Goal: Register for event/course

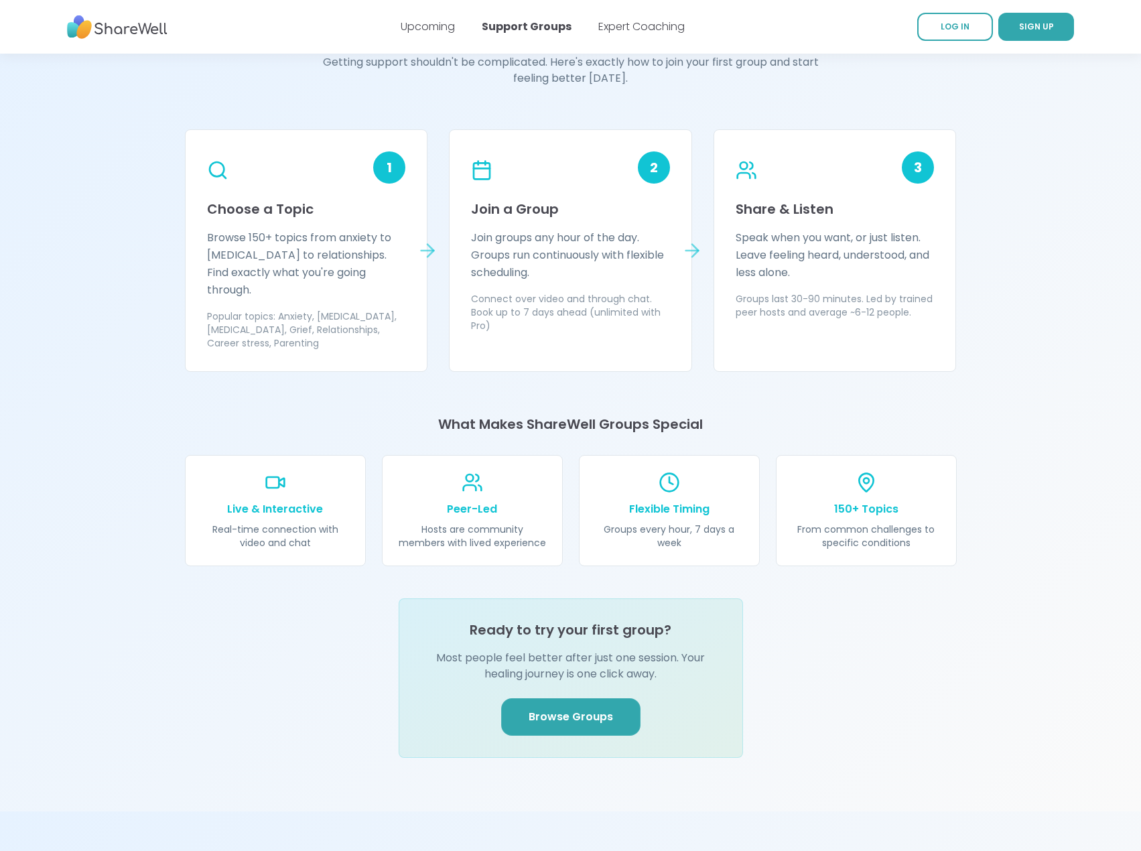
scroll to position [1005, 0]
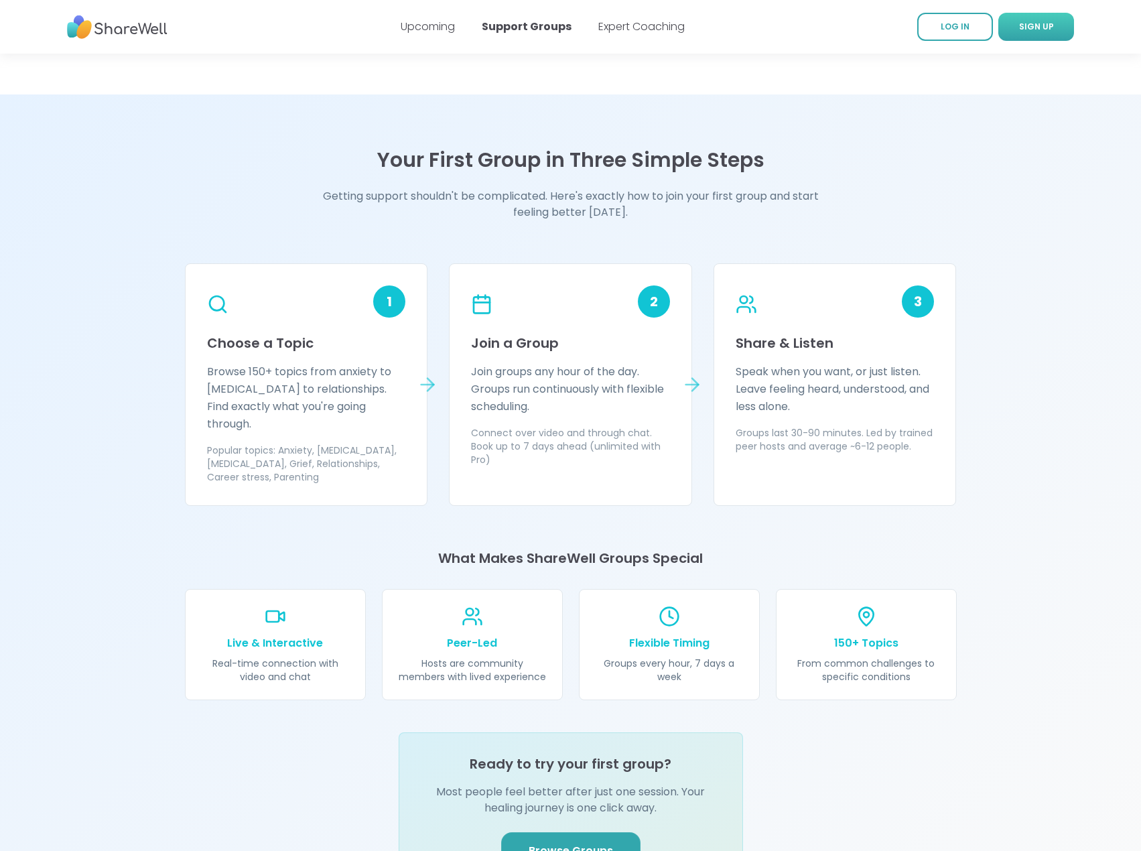
click at [1036, 30] on span "SIGN UP" at bounding box center [1036, 26] width 35 height 11
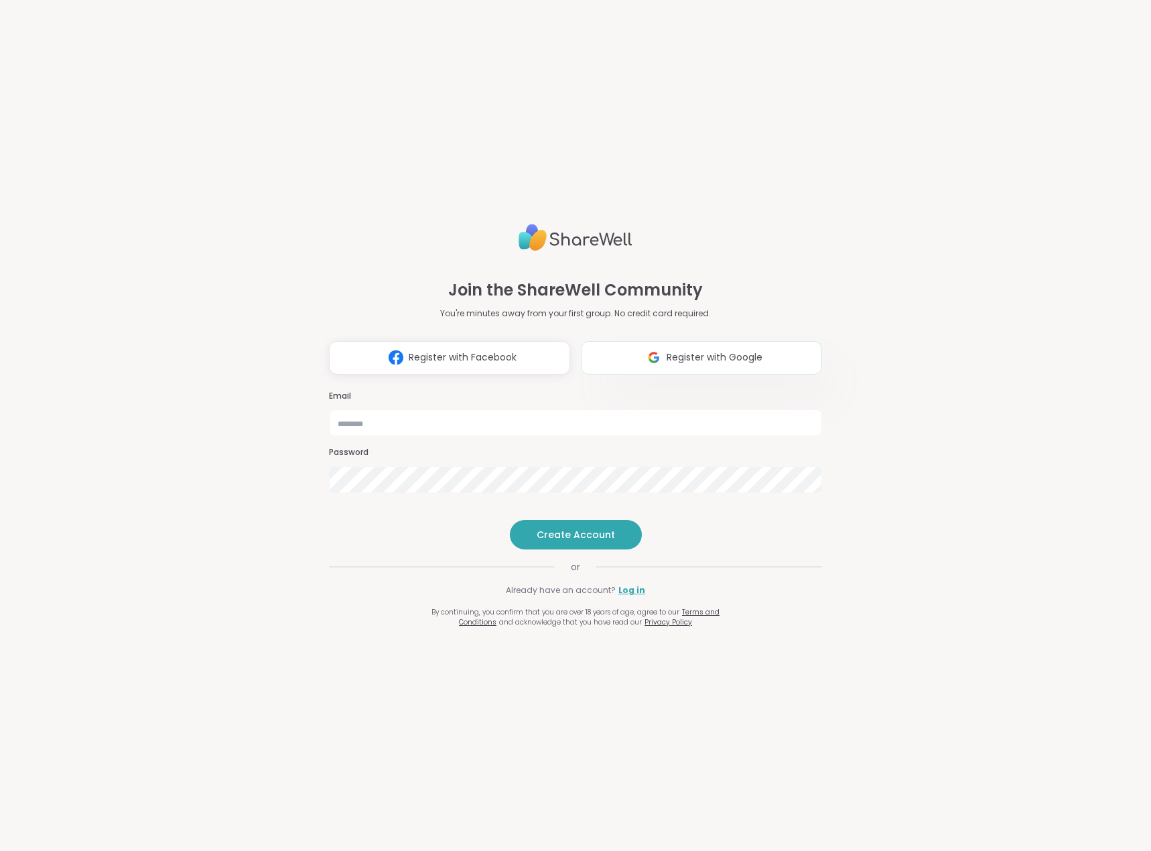
click at [718, 350] on span "Register with Google" at bounding box center [715, 357] width 96 height 14
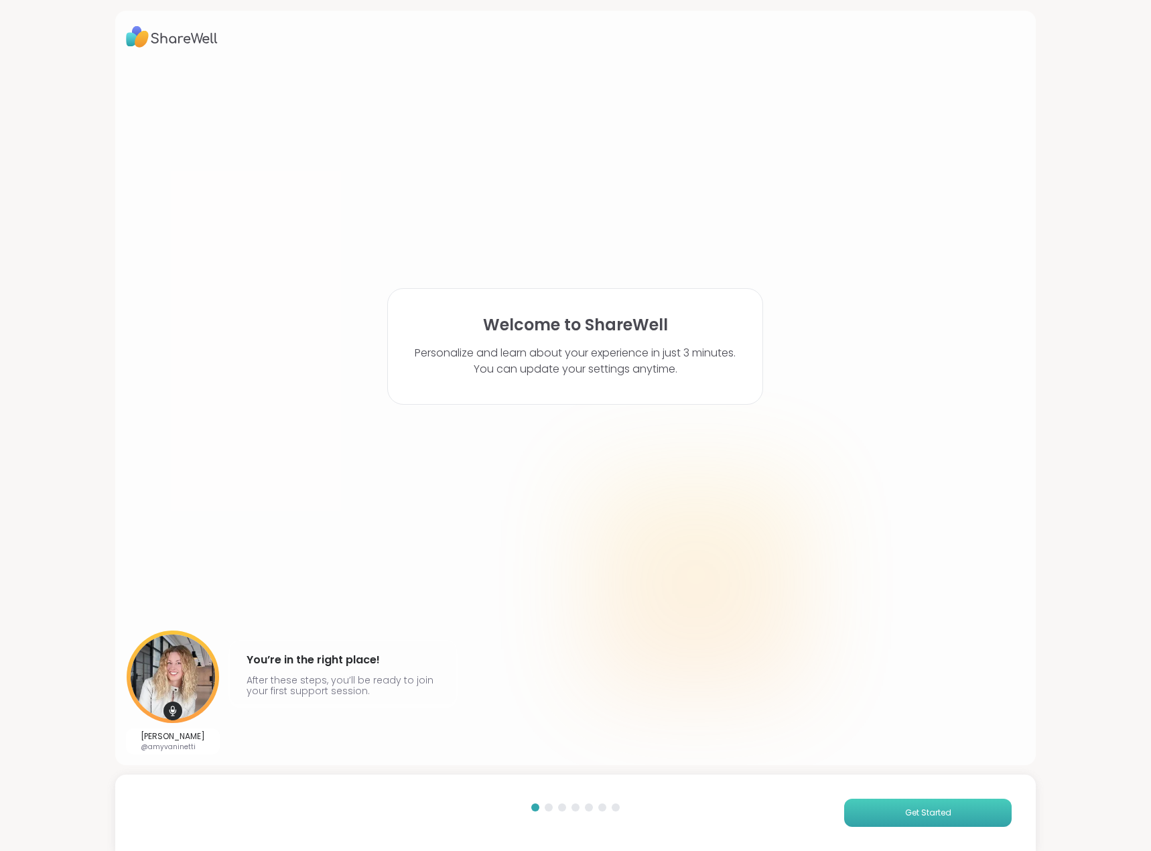
click at [906, 813] on span "Get Started" at bounding box center [928, 813] width 46 height 12
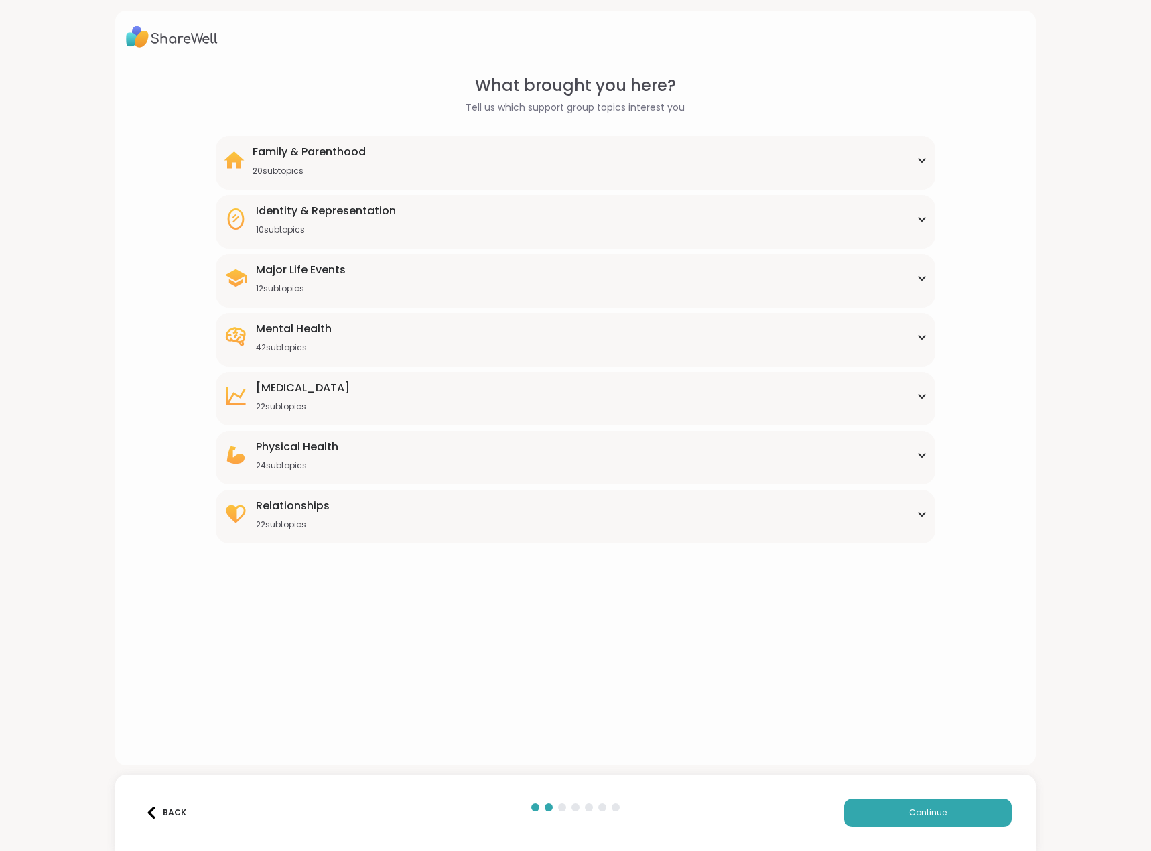
click at [912, 341] on div "Mental Health 42 subtopics" at bounding box center [575, 337] width 703 height 32
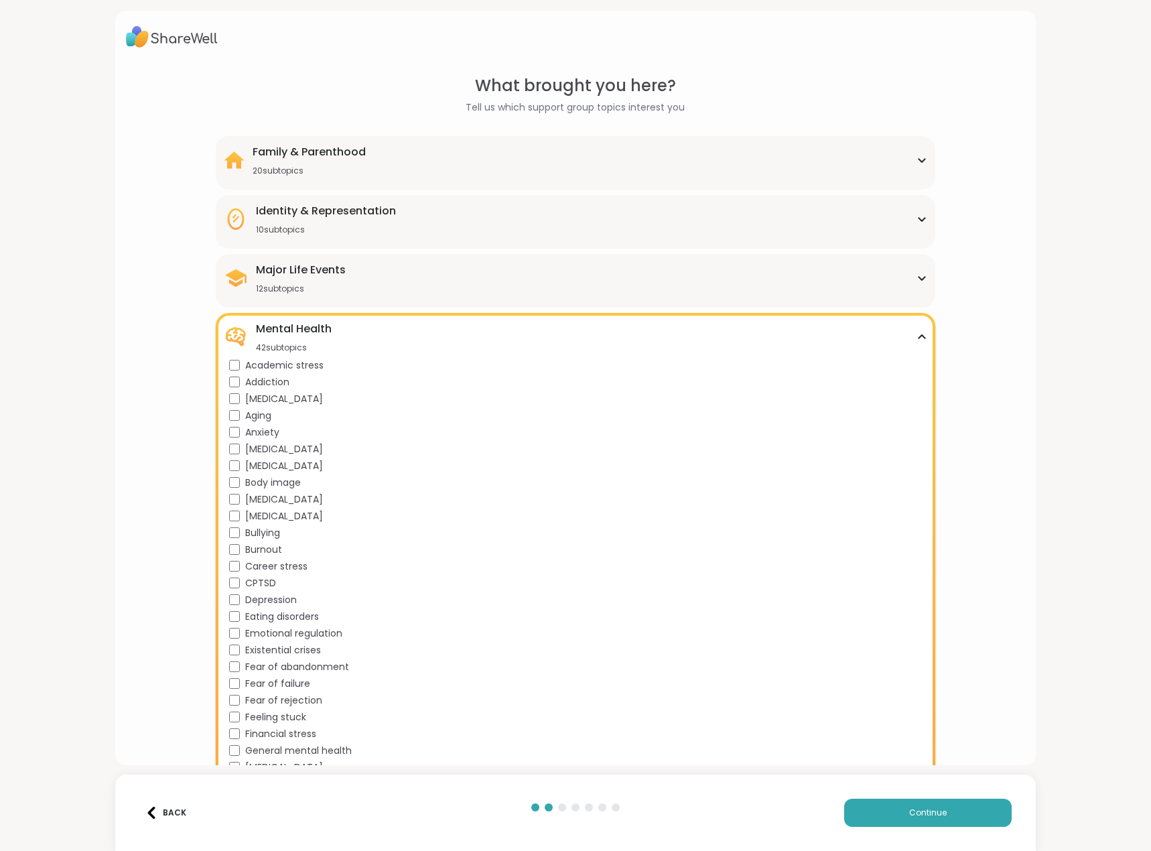
click at [916, 338] on icon at bounding box center [921, 337] width 11 height 7
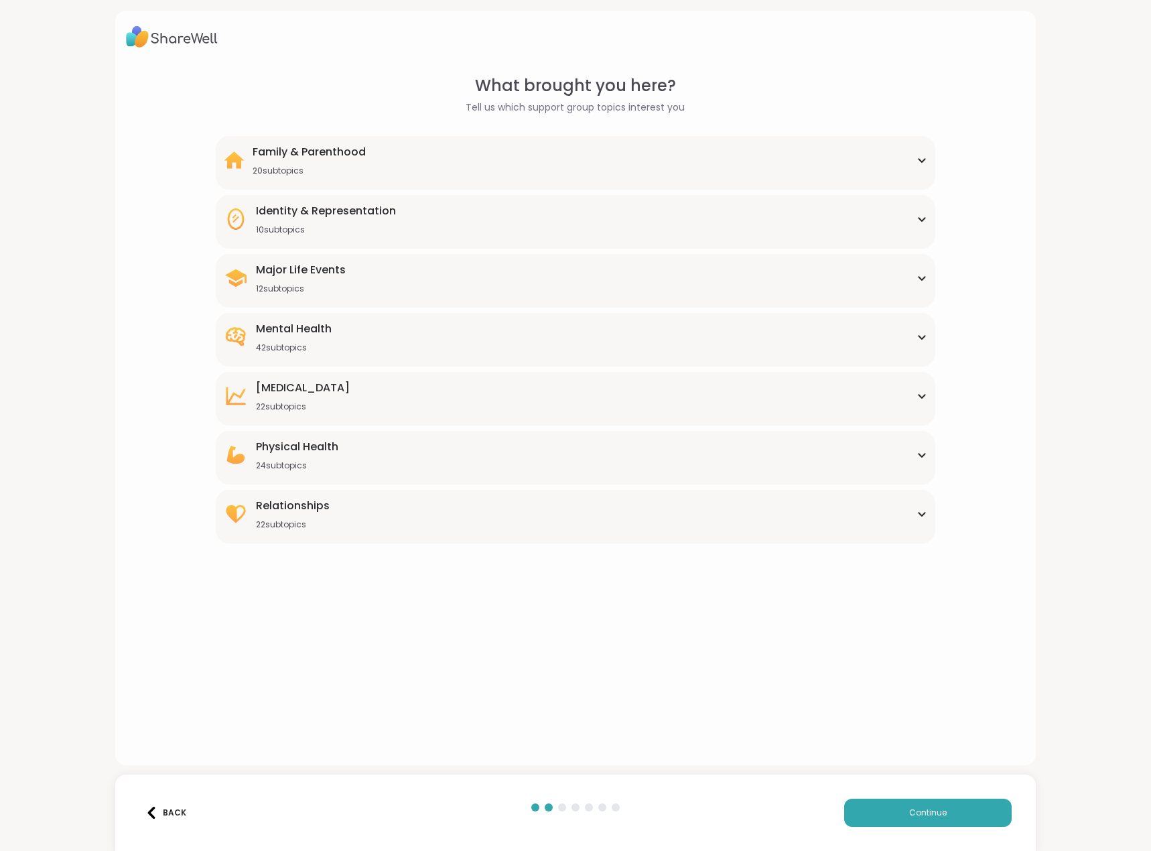
click at [916, 159] on icon at bounding box center [921, 160] width 11 height 7
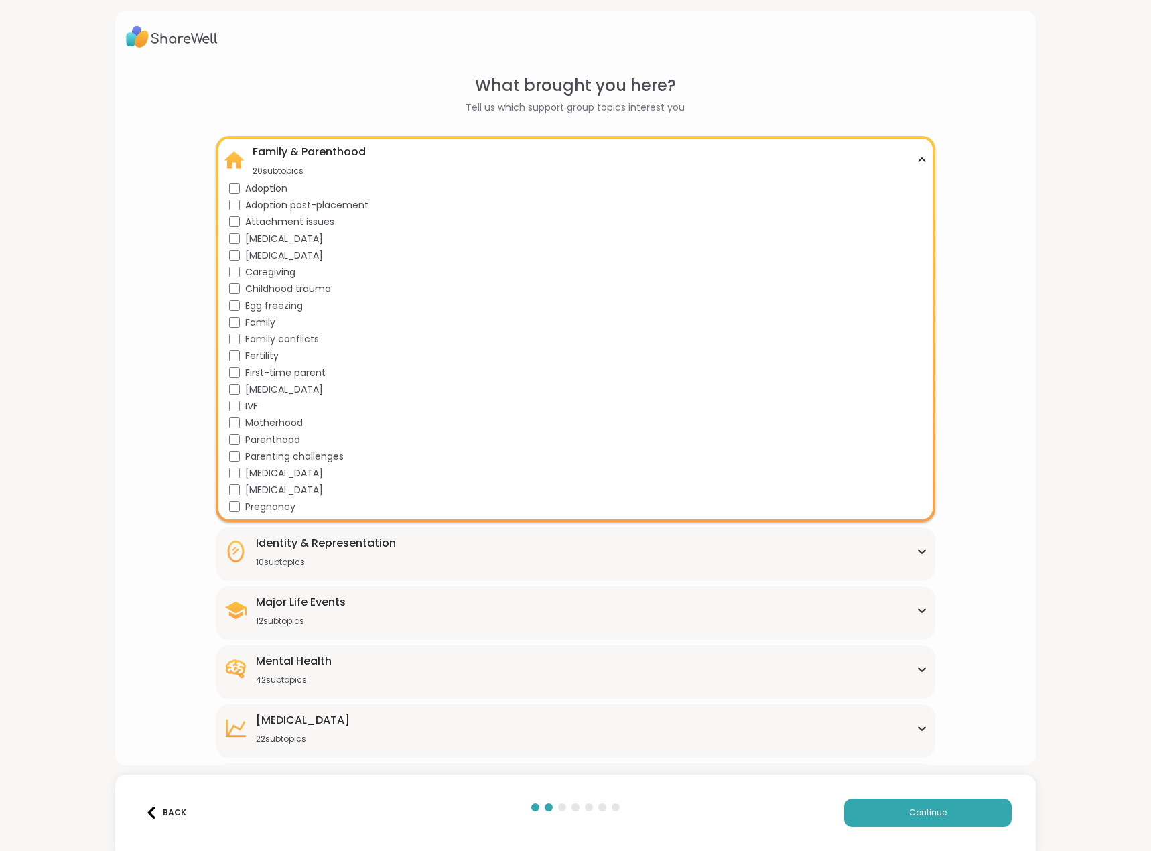
click at [918, 159] on icon at bounding box center [921, 159] width 6 height 3
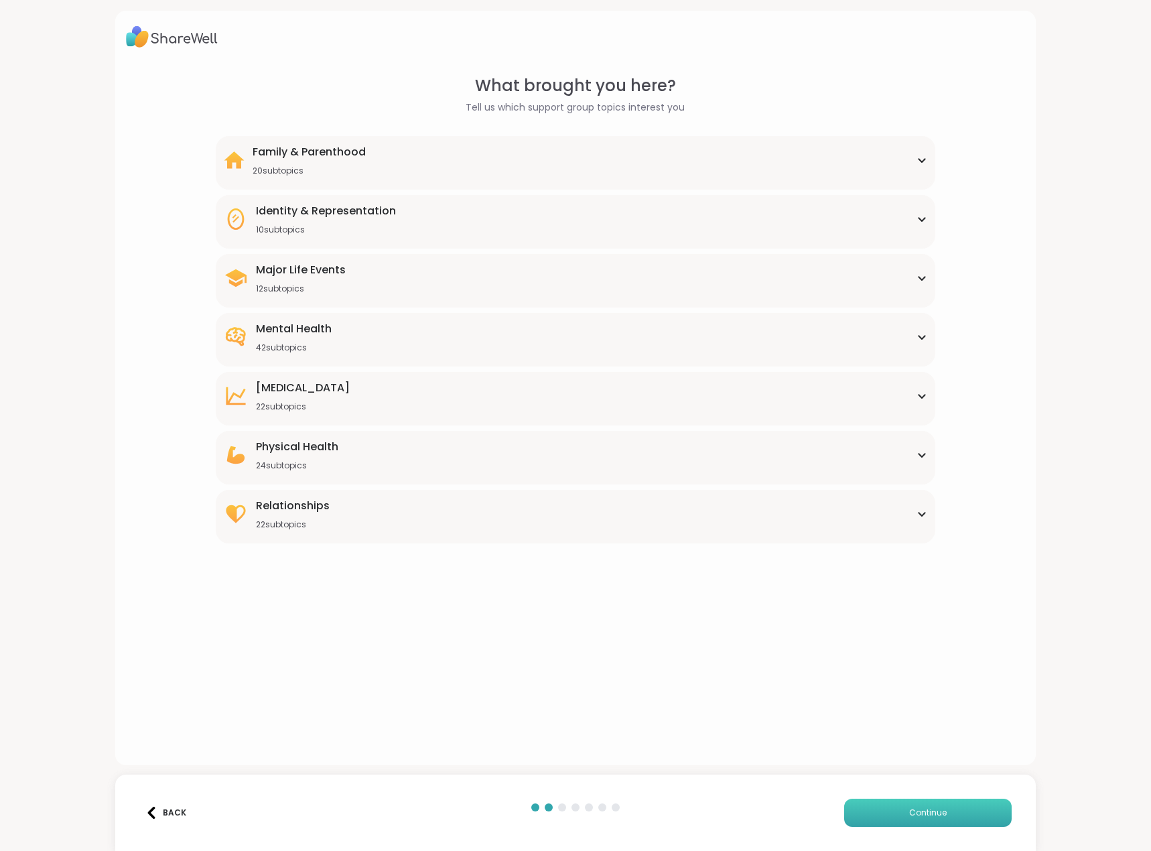
click at [872, 815] on button "Continue" at bounding box center [927, 813] width 167 height 28
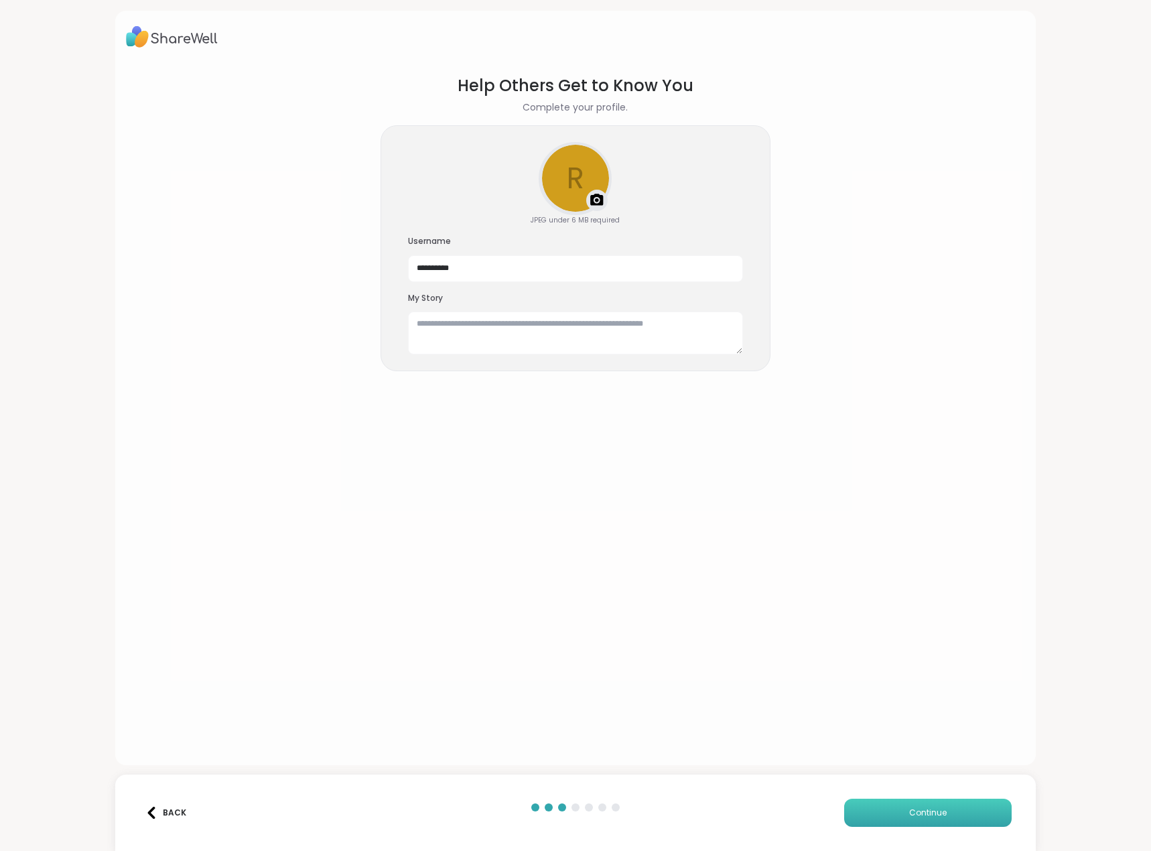
click at [872, 815] on button "Continue" at bounding box center [927, 813] width 167 height 28
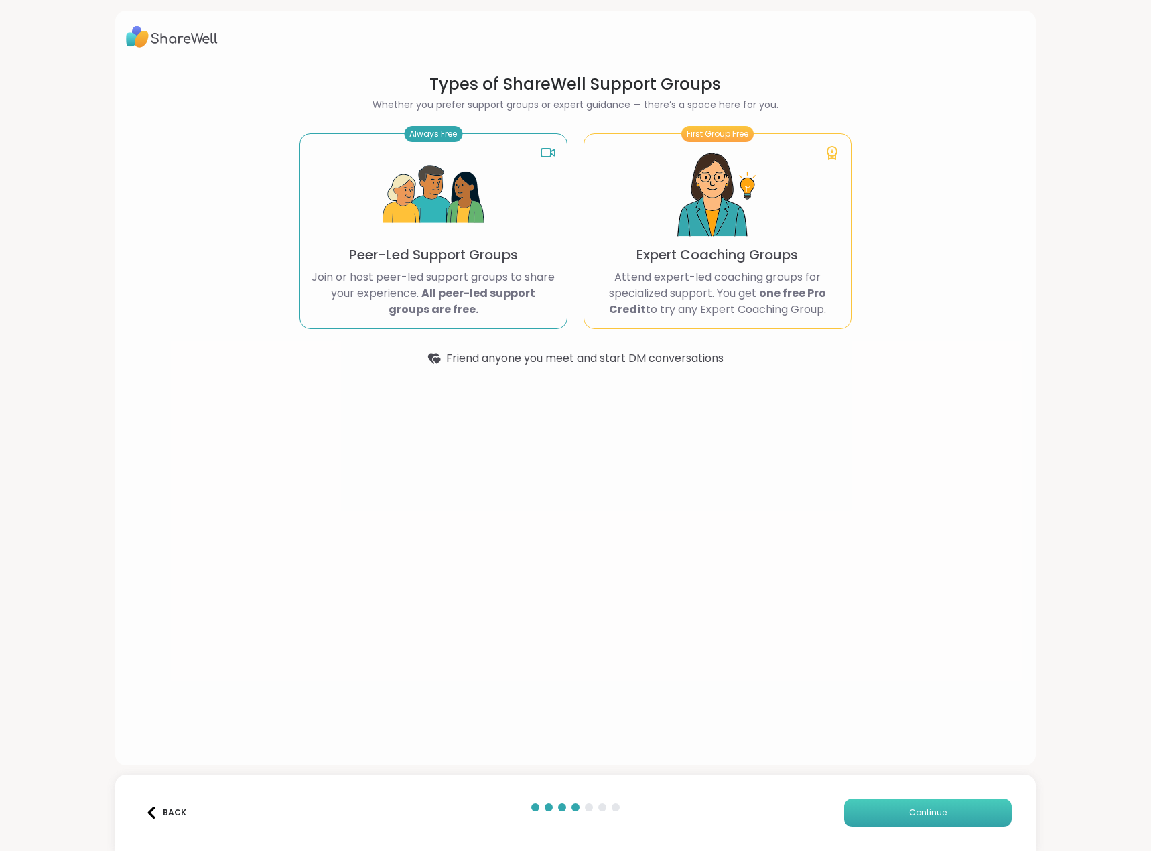
click at [914, 813] on span "Continue" at bounding box center [928, 813] width 38 height 12
